Goal: Task Accomplishment & Management: Manage account settings

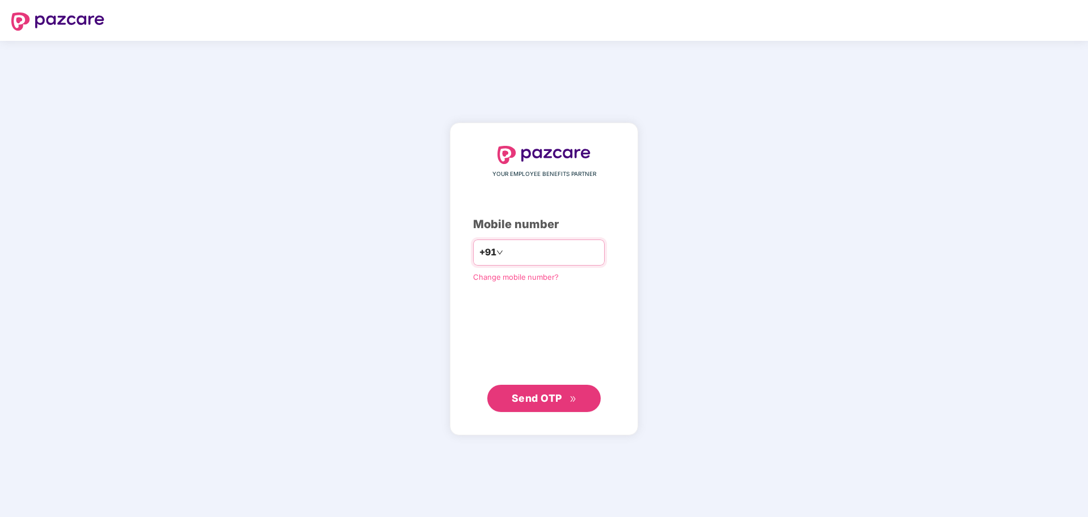
type input "**********"
click at [520, 391] on span "Send OTP" at bounding box center [544, 398] width 65 height 16
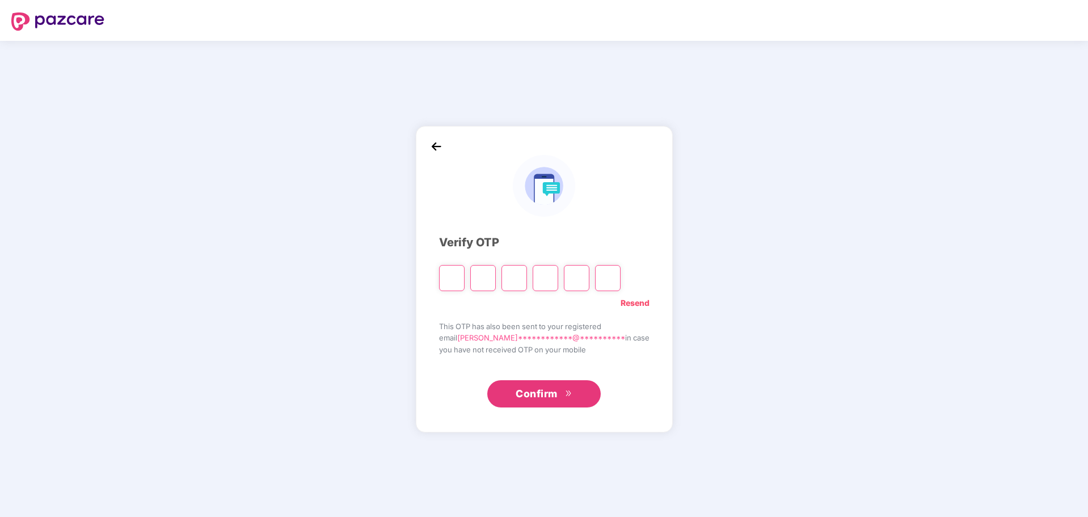
type input "*"
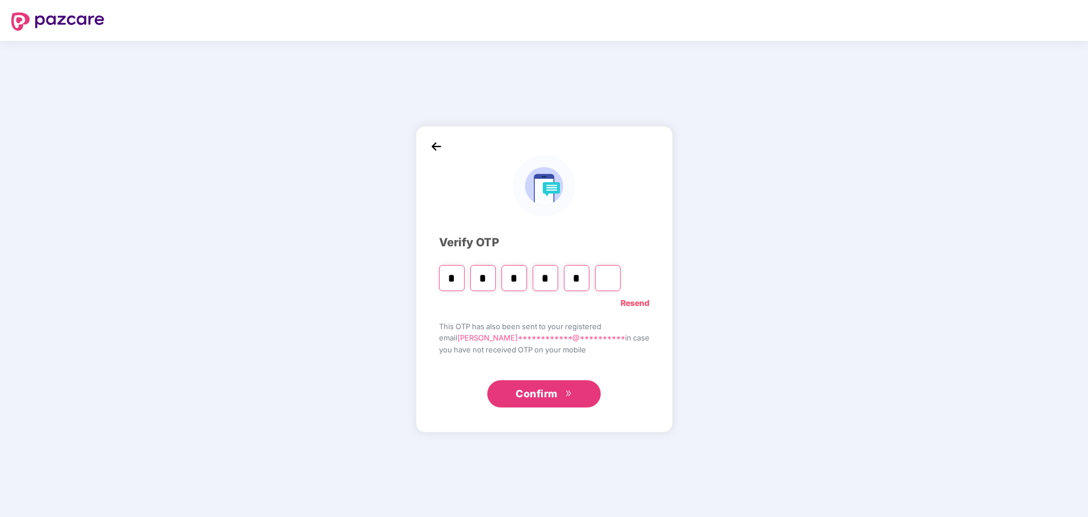
type input "*"
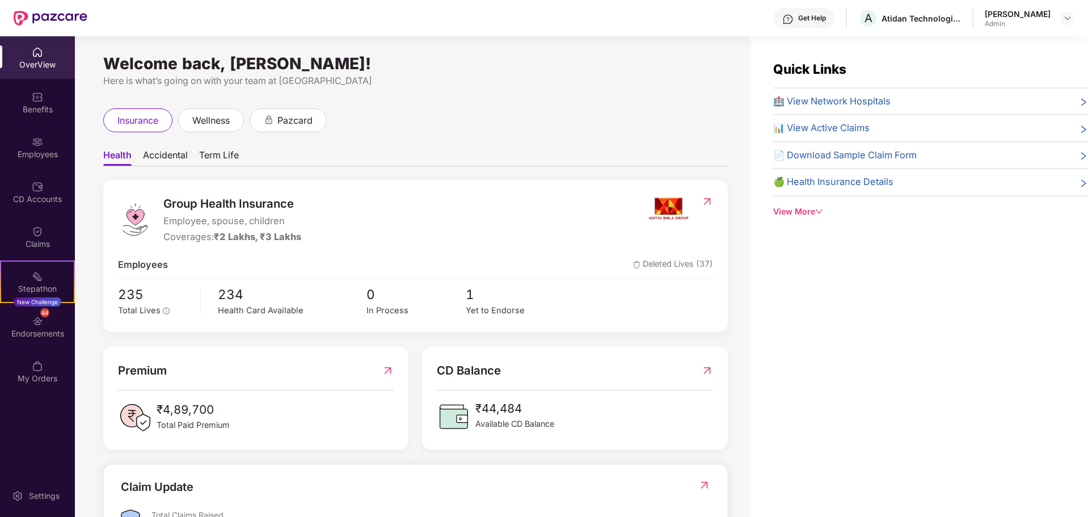
click at [227, 159] on span "Term Life" at bounding box center [219, 157] width 40 height 16
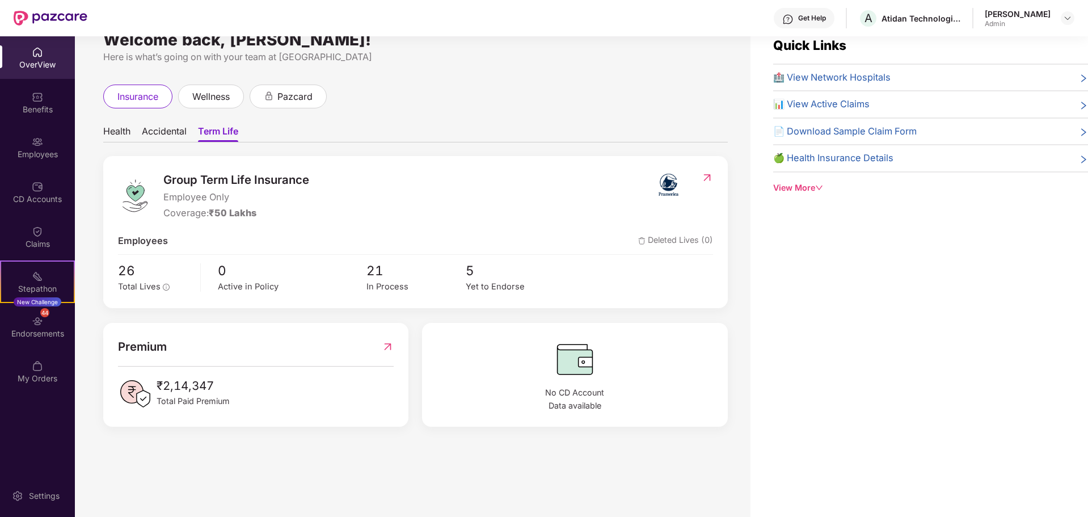
scroll to position [36, 0]
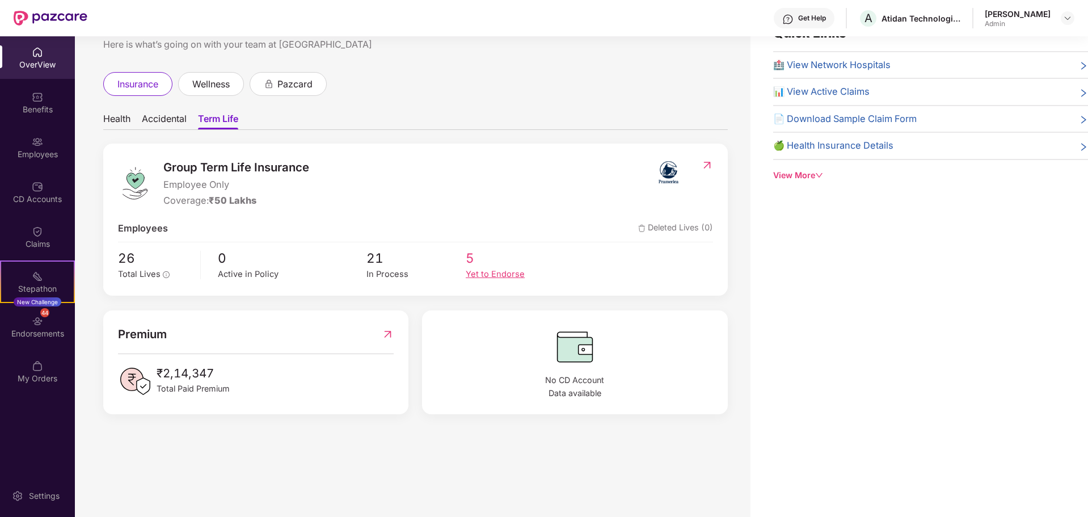
click at [508, 274] on div "Yet to Endorse" at bounding box center [515, 274] width 99 height 13
